Goal: Find specific page/section: Find specific page/section

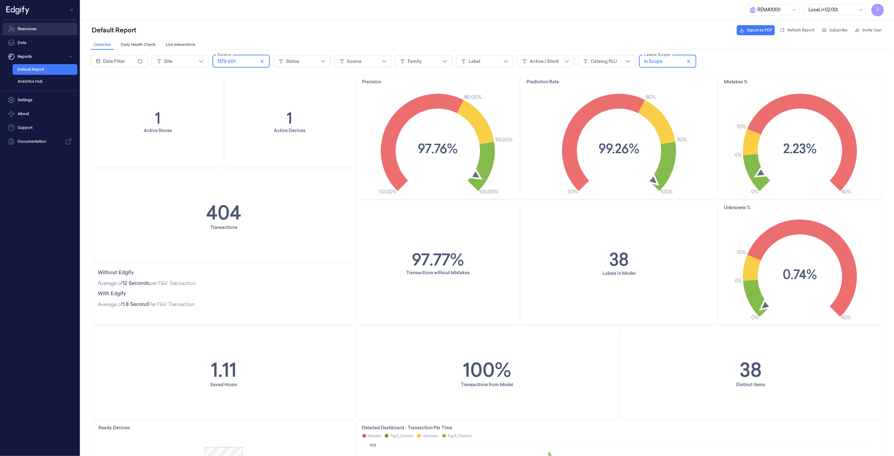
click at [38, 27] on link "Resources" at bounding box center [40, 29] width 75 height 13
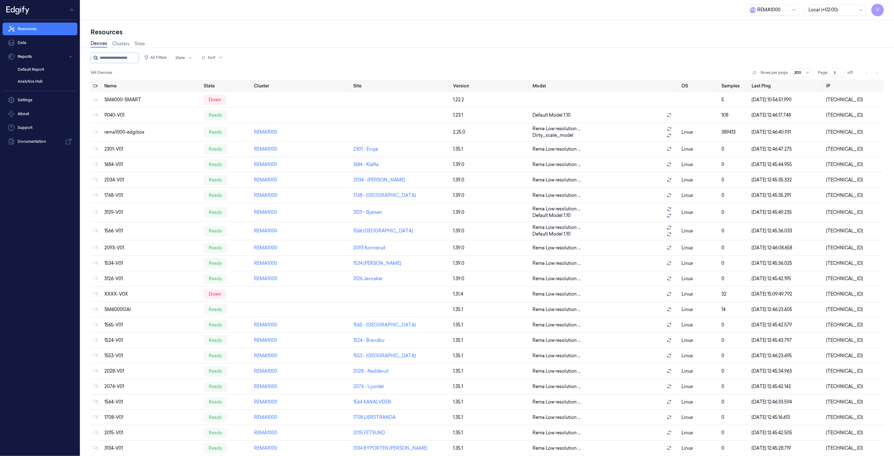
click at [127, 59] on input "string" at bounding box center [119, 58] width 38 height 10
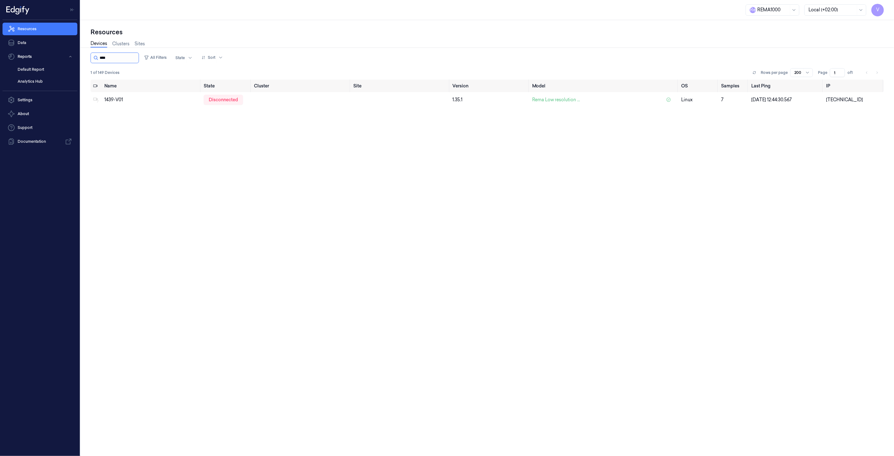
click at [116, 59] on input "string" at bounding box center [119, 58] width 38 height 10
type input "****"
click at [45, 28] on link "Resources" at bounding box center [40, 29] width 75 height 13
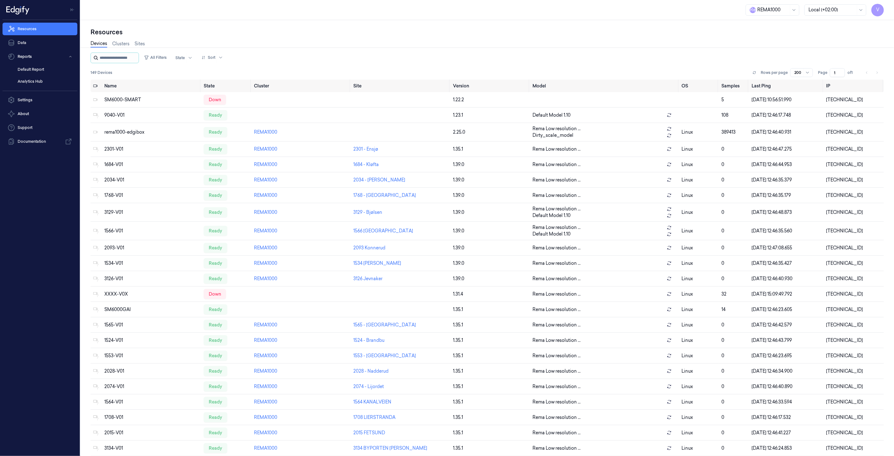
click at [115, 56] on input "string" at bounding box center [119, 58] width 38 height 10
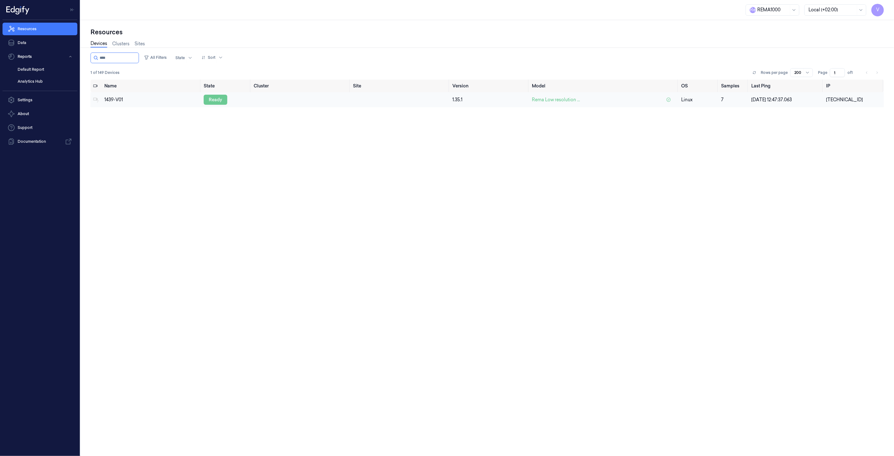
type input "****"
click at [207, 96] on div "ready" at bounding box center [216, 100] width 24 height 10
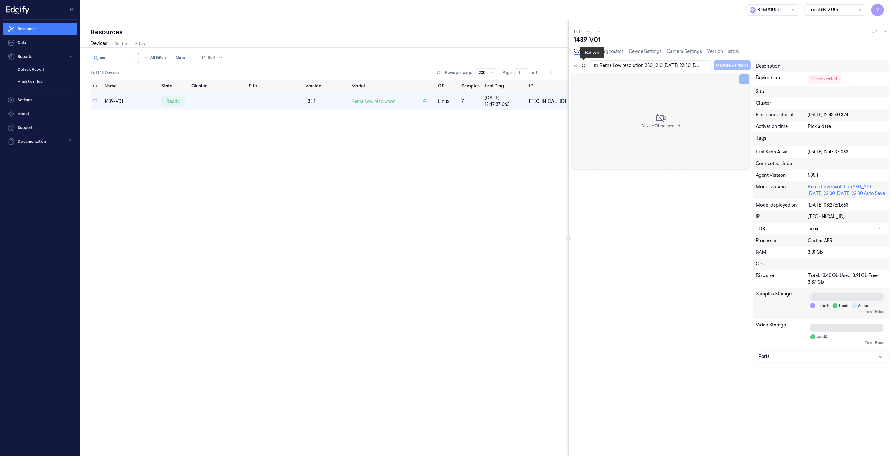
click at [586, 65] on icon at bounding box center [584, 65] width 4 height 4
click at [585, 65] on icon at bounding box center [584, 65] width 4 height 4
click at [885, 32] on icon at bounding box center [885, 31] width 4 height 4
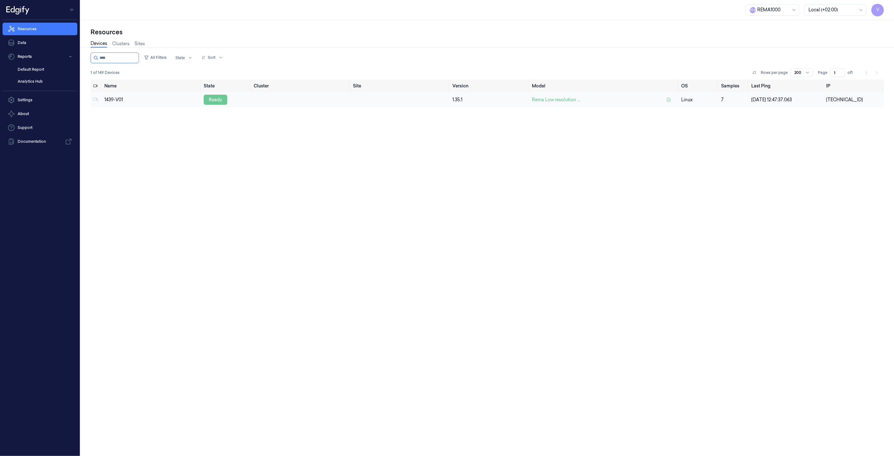
click at [219, 98] on div "ready" at bounding box center [216, 100] width 24 height 10
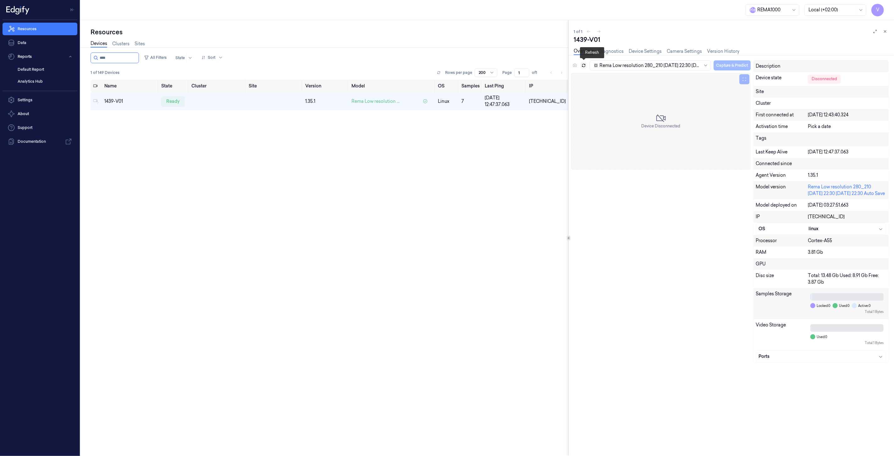
click at [586, 64] on icon at bounding box center [584, 65] width 4 height 4
click at [885, 31] on icon at bounding box center [885, 31] width 4 height 4
